Goal: Transaction & Acquisition: Purchase product/service

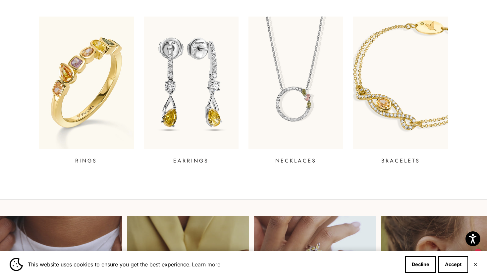
scroll to position [275, 0]
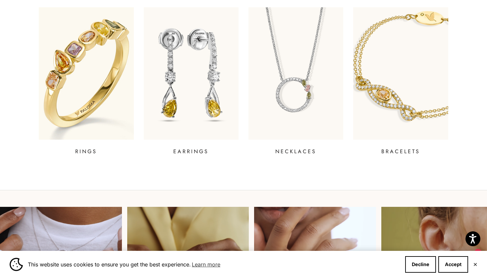
click at [80, 56] on img at bounding box center [86, 73] width 114 height 159
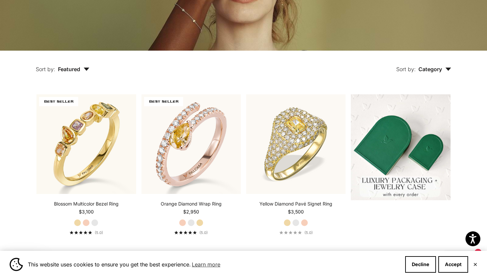
scroll to position [182, 0]
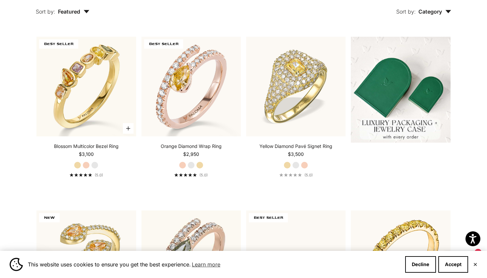
click at [96, 145] on link "Blossom Multicolor Bezel Ring" at bounding box center [86, 146] width 65 height 7
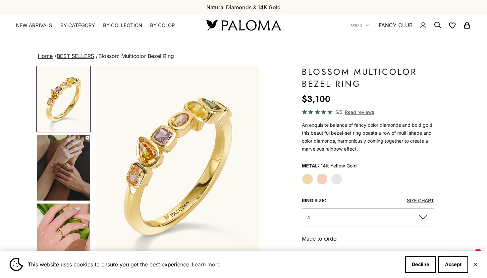
drag, startPoint x: 0, startPoint y: 0, endPoint x: 62, endPoint y: 151, distance: 163.4
click at [62, 151] on img "Go to item 5" at bounding box center [63, 168] width 53 height 66
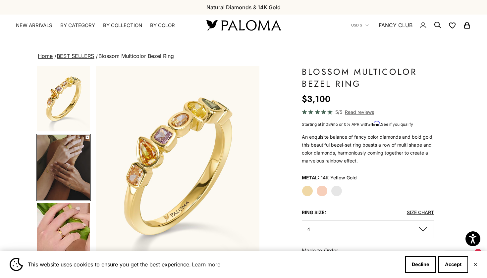
click at [55, 218] on img "Go to item 6" at bounding box center [63, 235] width 53 height 65
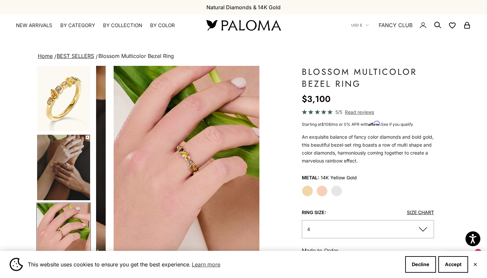
scroll to position [69, 0]
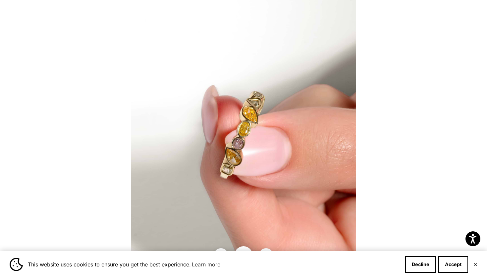
click at [141, 143] on img at bounding box center [243, 139] width 225 height 278
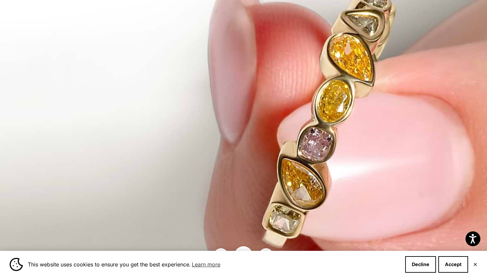
click at [140, 139] on img at bounding box center [332, 131] width 664 height 820
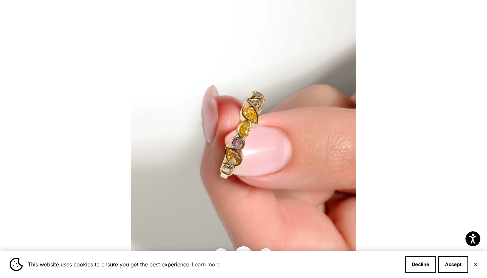
click at [419, 264] on button "Decline" at bounding box center [420, 264] width 31 height 17
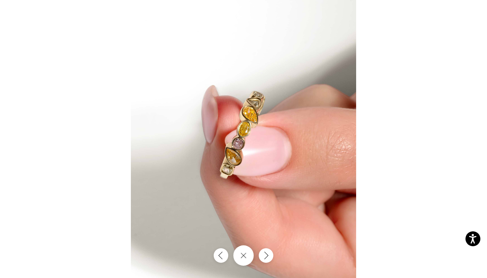
click at [242, 252] on button "Close gallery" at bounding box center [243, 255] width 21 height 21
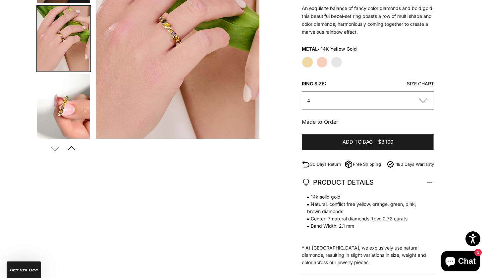
scroll to position [130, 0]
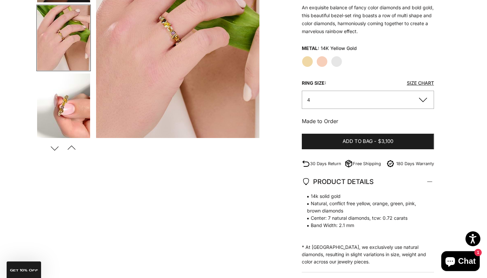
click at [68, 144] on button "Previous" at bounding box center [71, 147] width 15 height 15
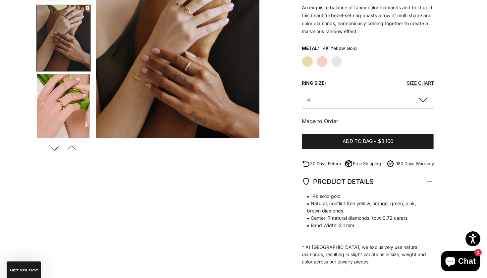
click at [64, 143] on button "Previous" at bounding box center [71, 147] width 15 height 15
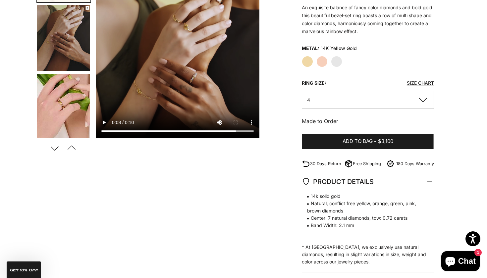
scroll to position [0, 0]
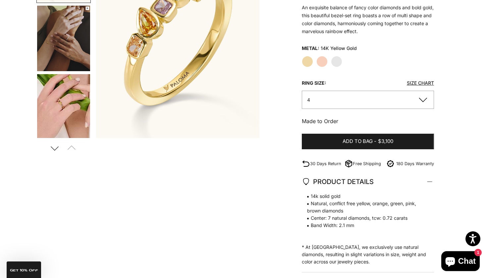
click at [61, 150] on button "Next" at bounding box center [54, 147] width 15 height 15
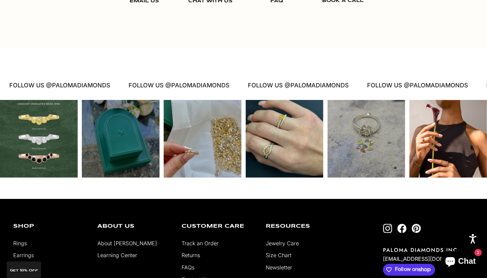
scroll to position [1191, 0]
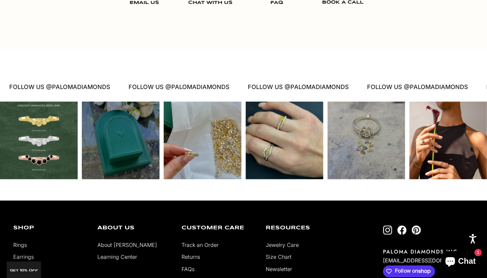
click at [229, 158] on div "Instagram post opens in a popup" at bounding box center [203, 141] width 78 height 78
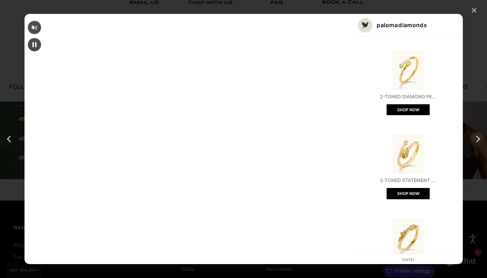
click at [477, 13] on div "✕" at bounding box center [474, 11] width 10 height 10
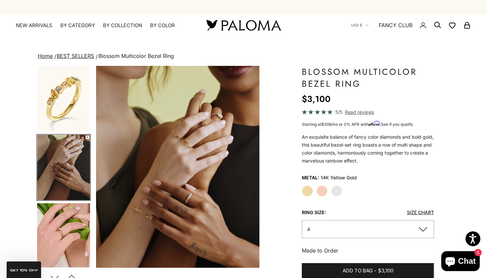
scroll to position [0, 0]
